Goal: Find specific page/section: Find specific page/section

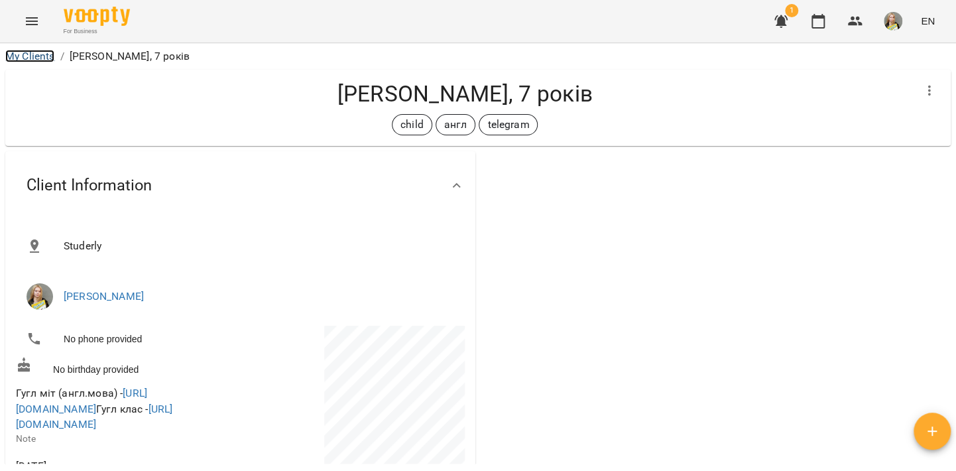
click at [34, 59] on link "My Clients" at bounding box center [29, 56] width 49 height 13
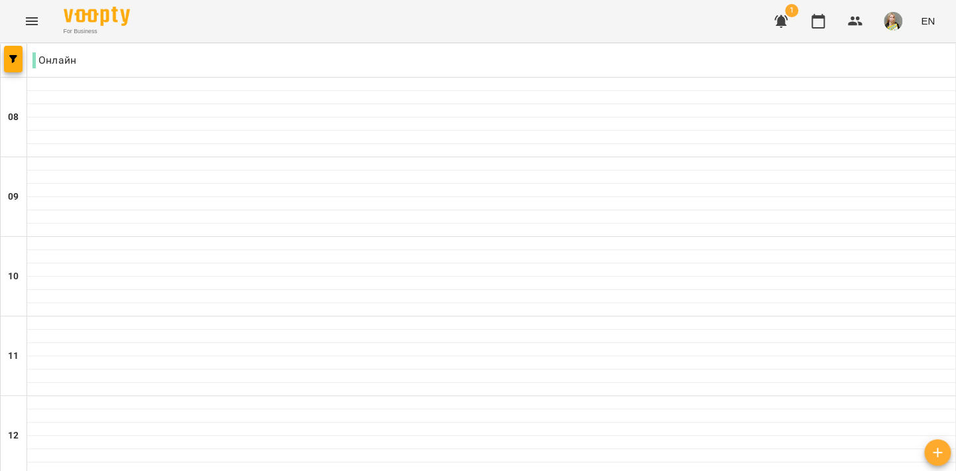
scroll to position [872, 0]
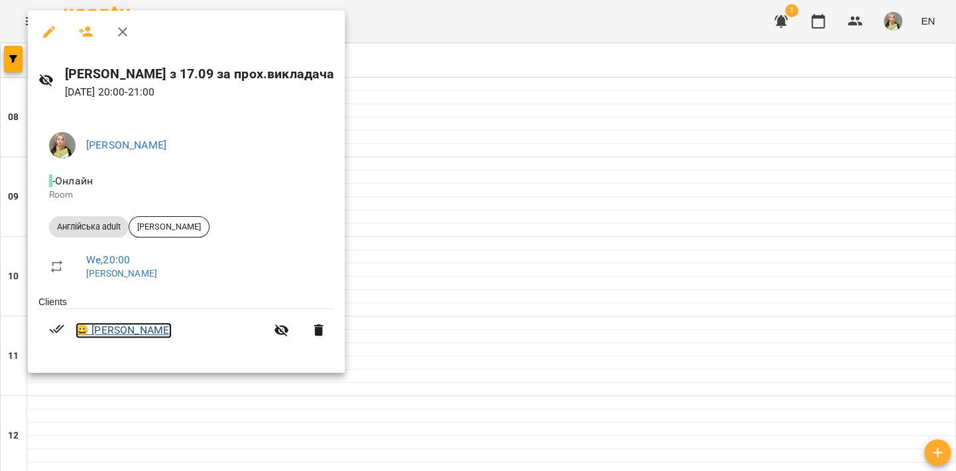
click at [149, 337] on link "😀 [PERSON_NAME]" at bounding box center [124, 330] width 96 height 16
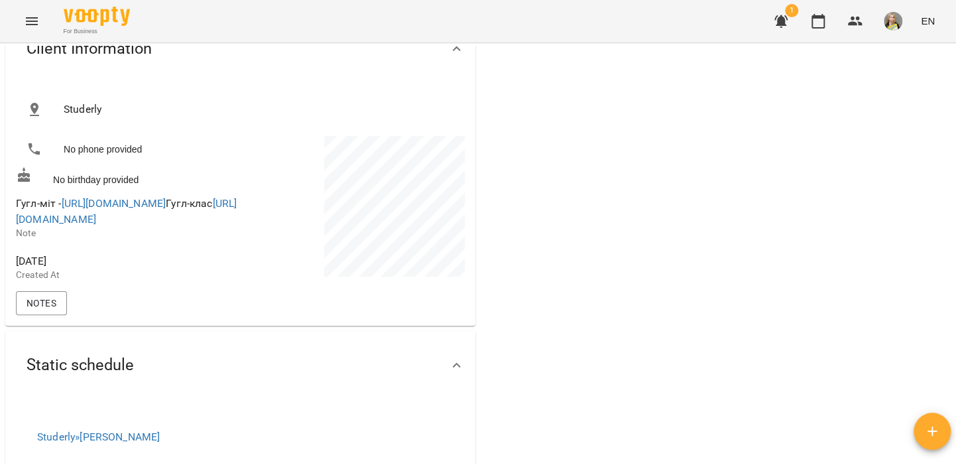
scroll to position [138, 0]
